Goal: Navigation & Orientation: Find specific page/section

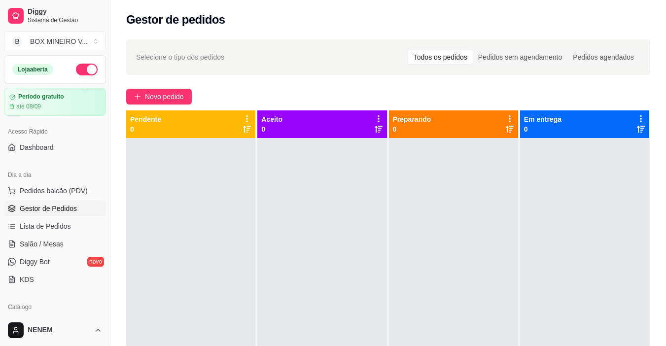
scroll to position [99, 0]
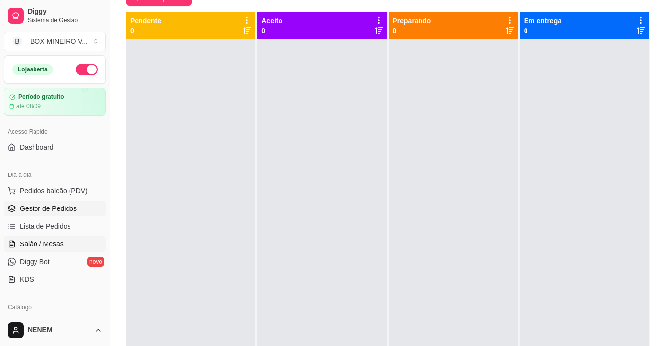
click at [45, 245] on span "Salão / Mesas" at bounding box center [42, 244] width 44 height 10
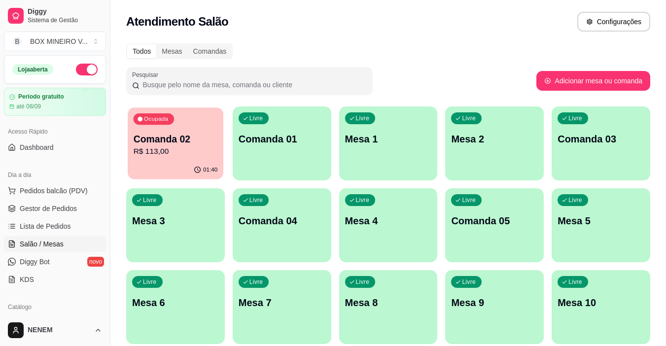
click at [188, 167] on div "01:40" at bounding box center [176, 170] width 96 height 19
click at [188, 167] on body "Diggy Sistema de Gestão B BOX MINEIRO V ... Loja aberta Período gratuito até 08…" at bounding box center [333, 173] width 666 height 346
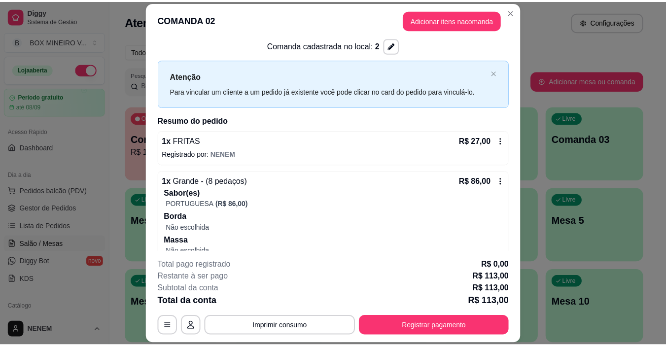
scroll to position [20, 0]
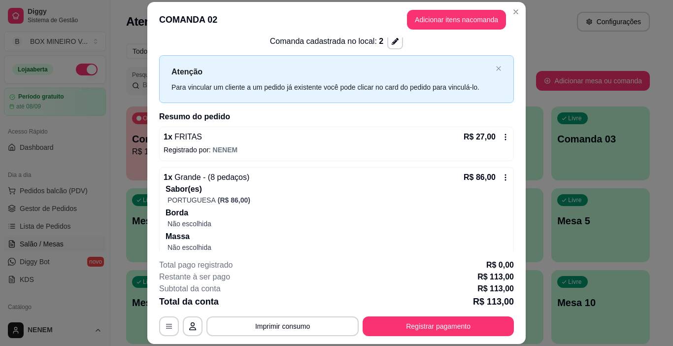
click at [522, 247] on div "Livre Comanda 05" at bounding box center [494, 219] width 99 height 62
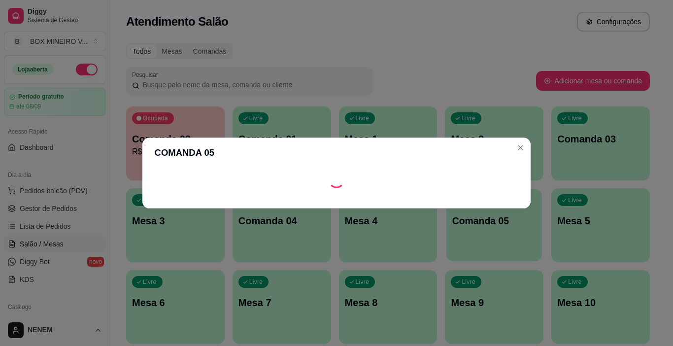
click at [522, 247] on body "Diggy Sistema de Gestão B BOX MINEIRO V ... Loja aberta Período gratuito até 08…" at bounding box center [333, 173] width 666 height 346
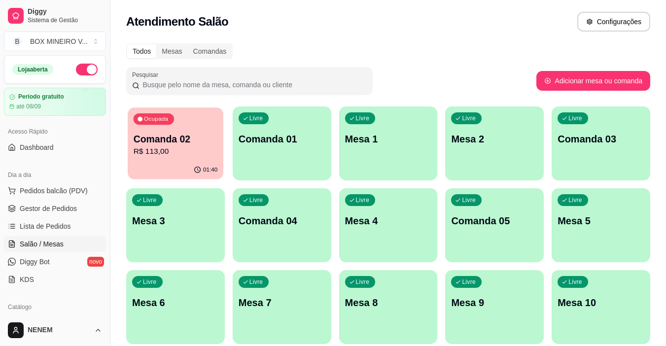
click at [203, 158] on div "Ocupada Comanda 02 R$ 113,00" at bounding box center [176, 133] width 96 height 53
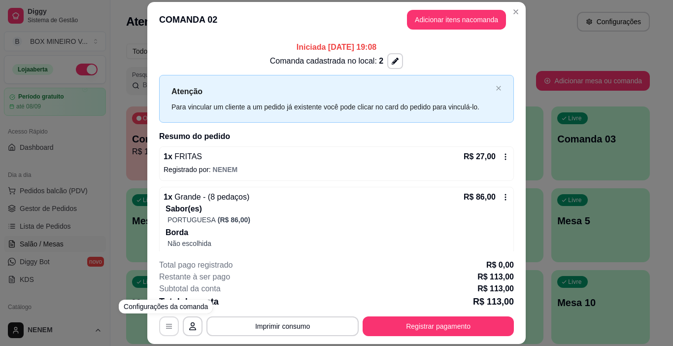
click at [166, 324] on icon "button" at bounding box center [169, 326] width 6 height 4
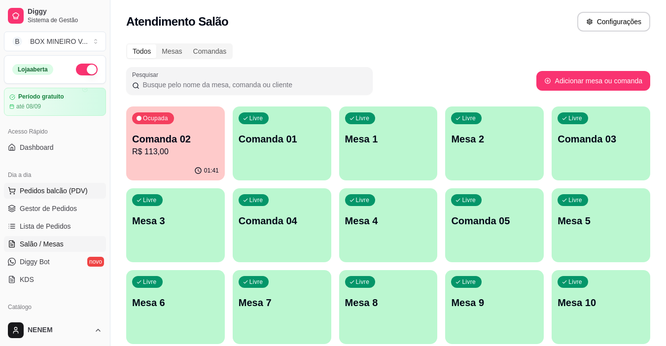
click at [40, 189] on span "Pedidos balcão (PDV)" at bounding box center [54, 191] width 68 height 10
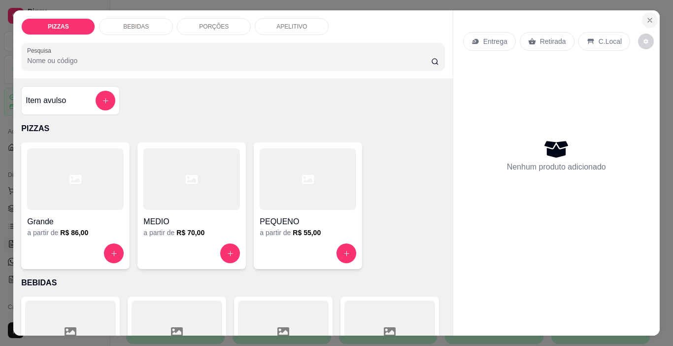
click at [648, 18] on icon "Close" at bounding box center [650, 20] width 4 height 4
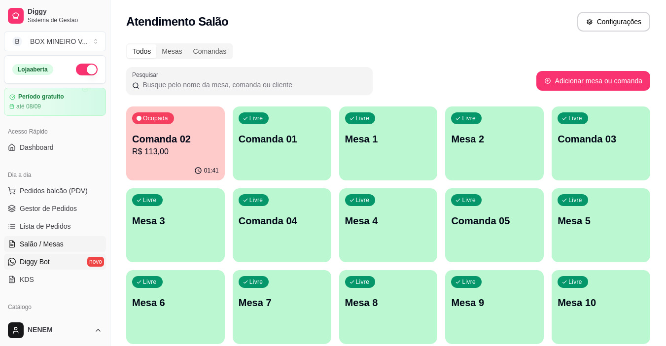
click at [35, 261] on span "Diggy Bot" at bounding box center [35, 262] width 30 height 10
